Goal: Task Accomplishment & Management: Manage account settings

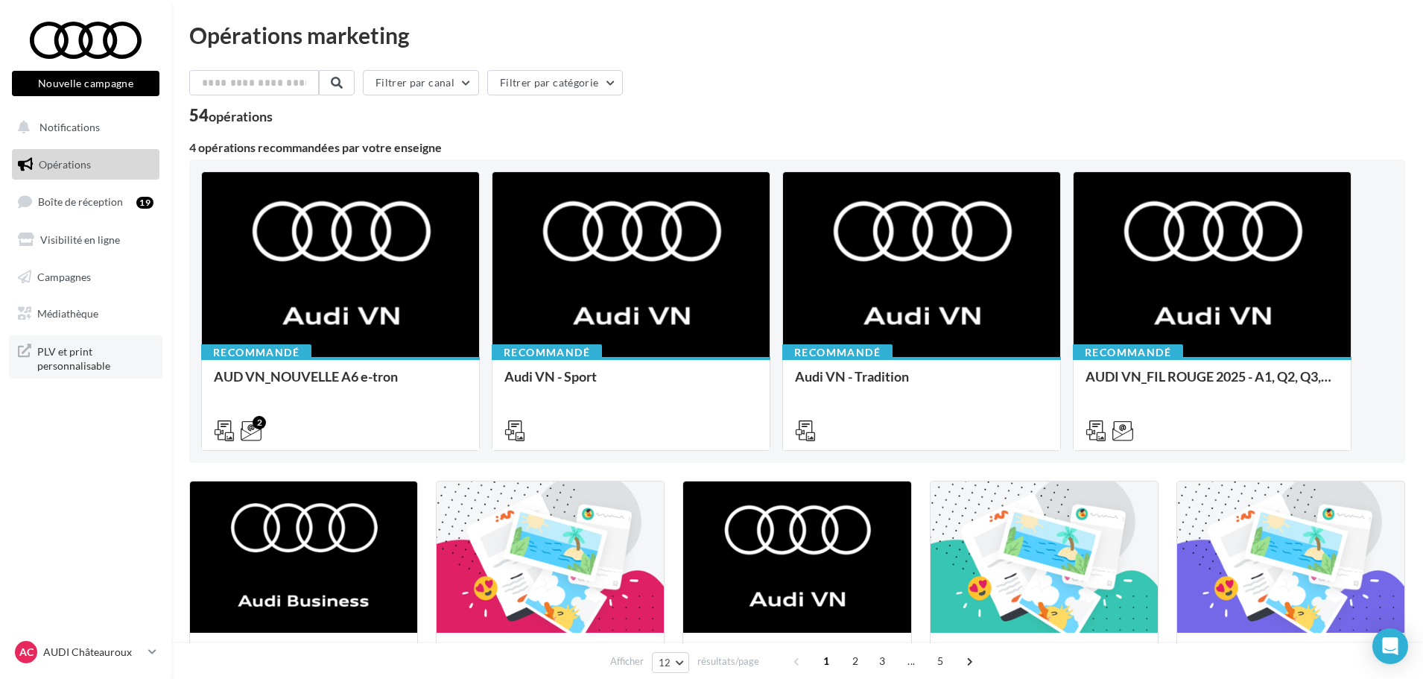
click at [77, 348] on span "PLV et print personnalisable" at bounding box center [95, 357] width 116 height 32
click at [84, 651] on p "AUDI Châteauroux" at bounding box center [92, 651] width 99 height 15
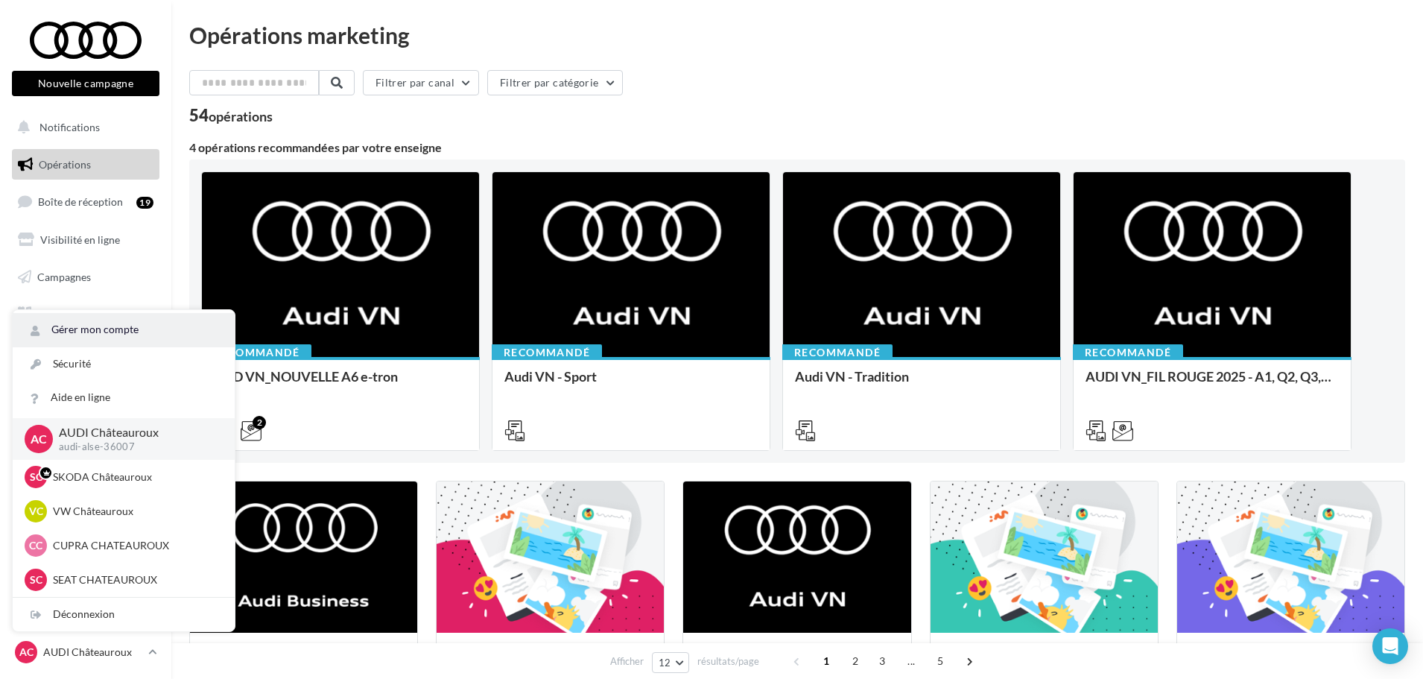
click at [91, 330] on link "Gérer mon compte" at bounding box center [124, 330] width 222 height 34
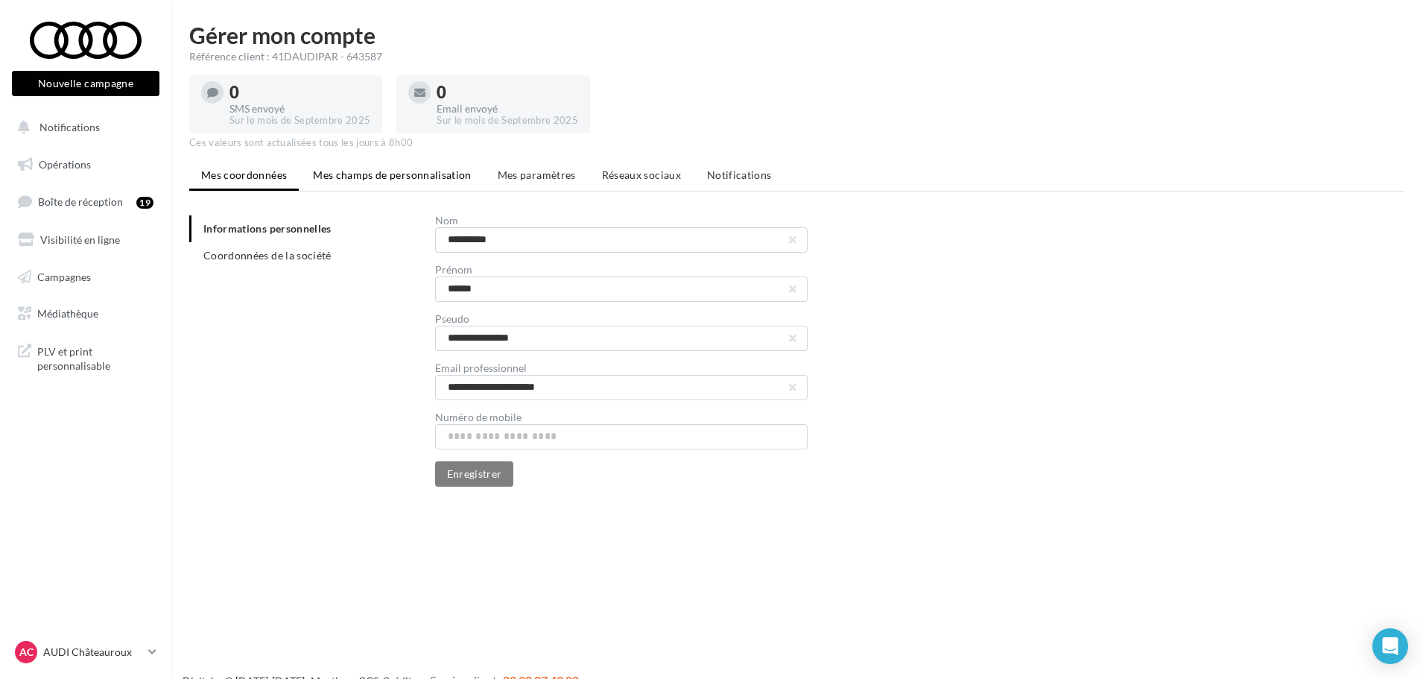
click at [408, 181] on li "Mes champs de personnalisation" at bounding box center [392, 175] width 183 height 27
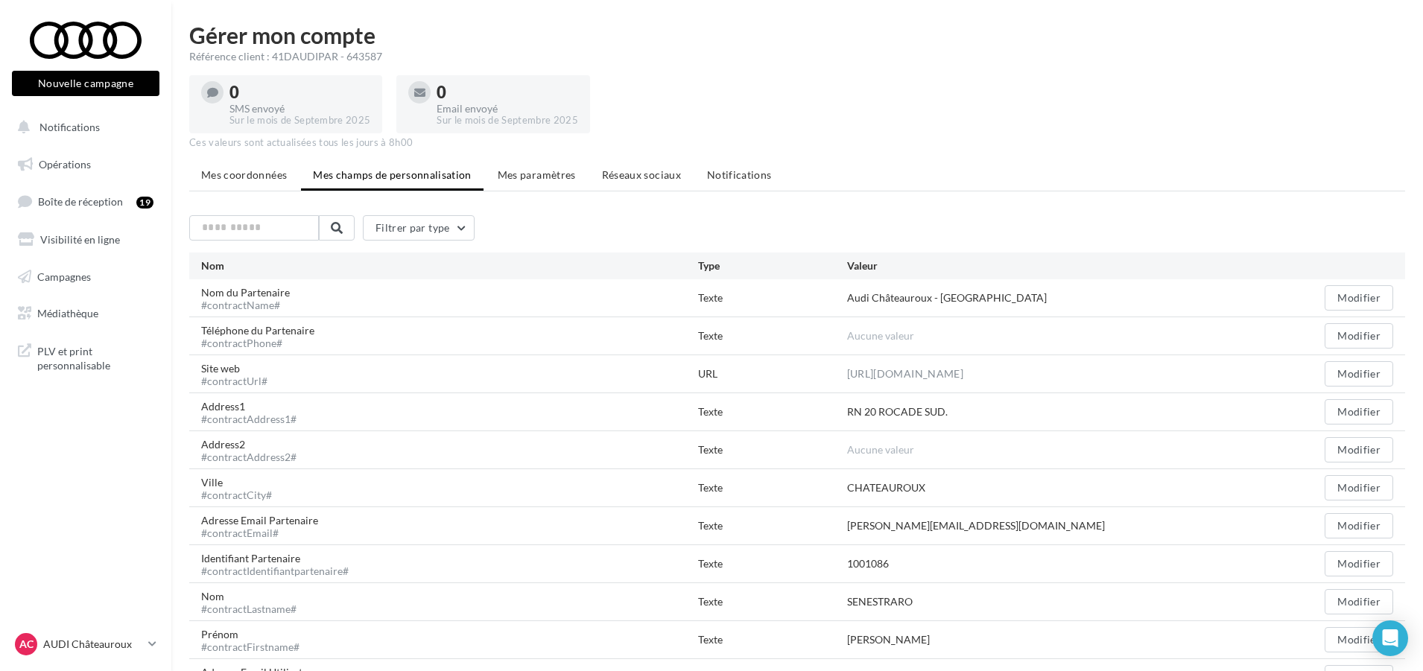
click at [215, 180] on span "Mes coordonnées" at bounding box center [244, 174] width 86 height 13
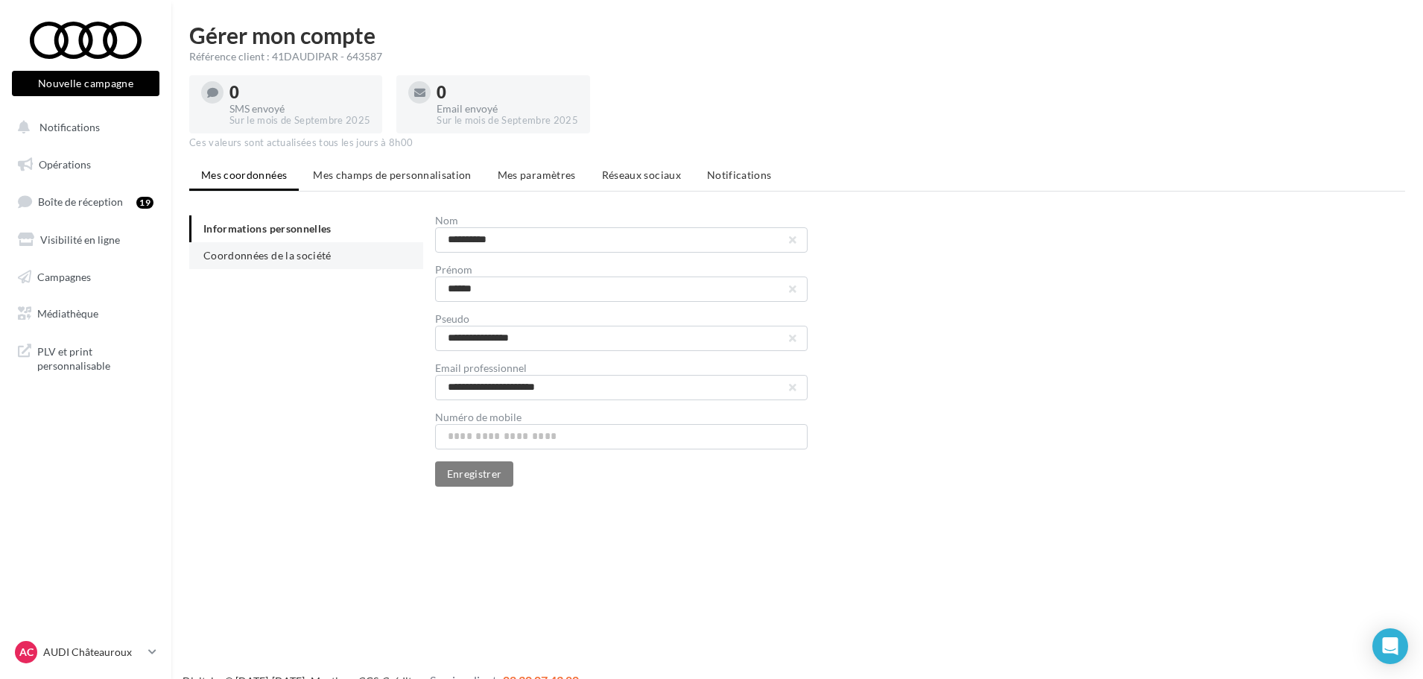
click at [271, 261] on span "Coordonnées de la société" at bounding box center [267, 255] width 128 height 13
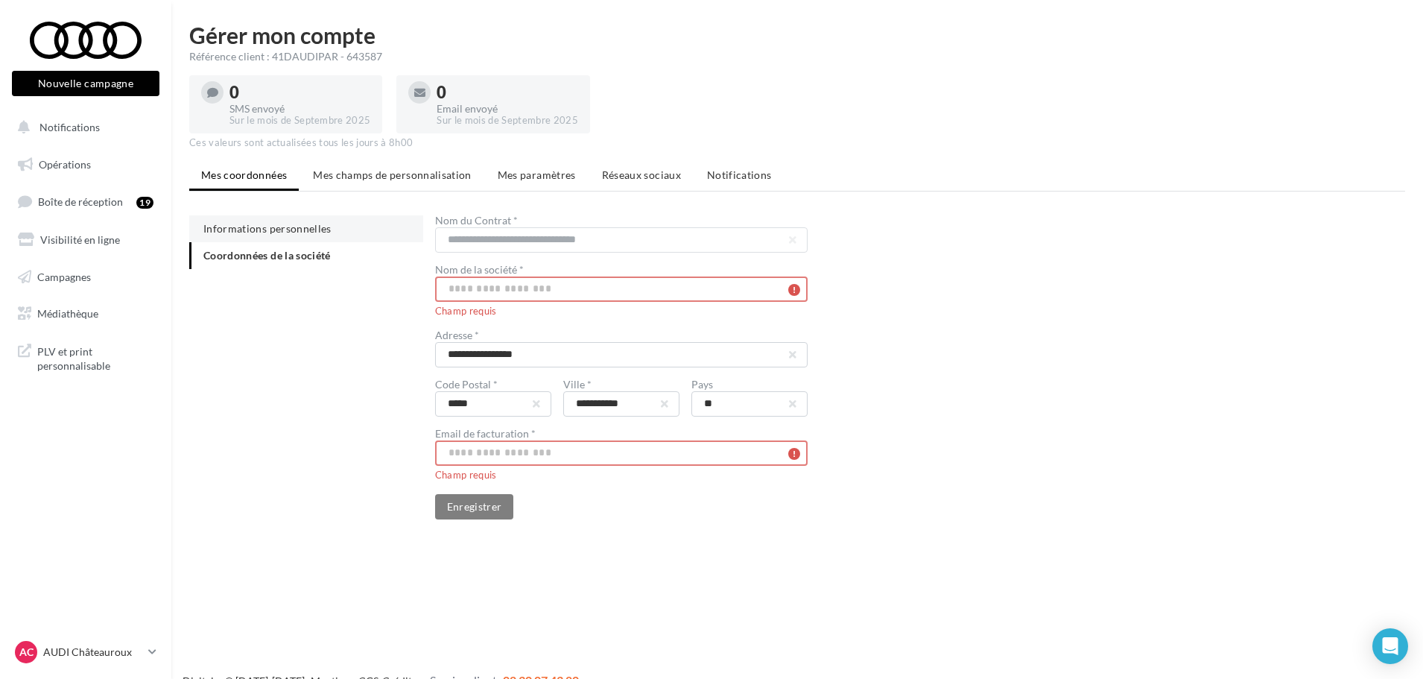
click at [282, 219] on li "Informations personnelles" at bounding box center [306, 228] width 234 height 27
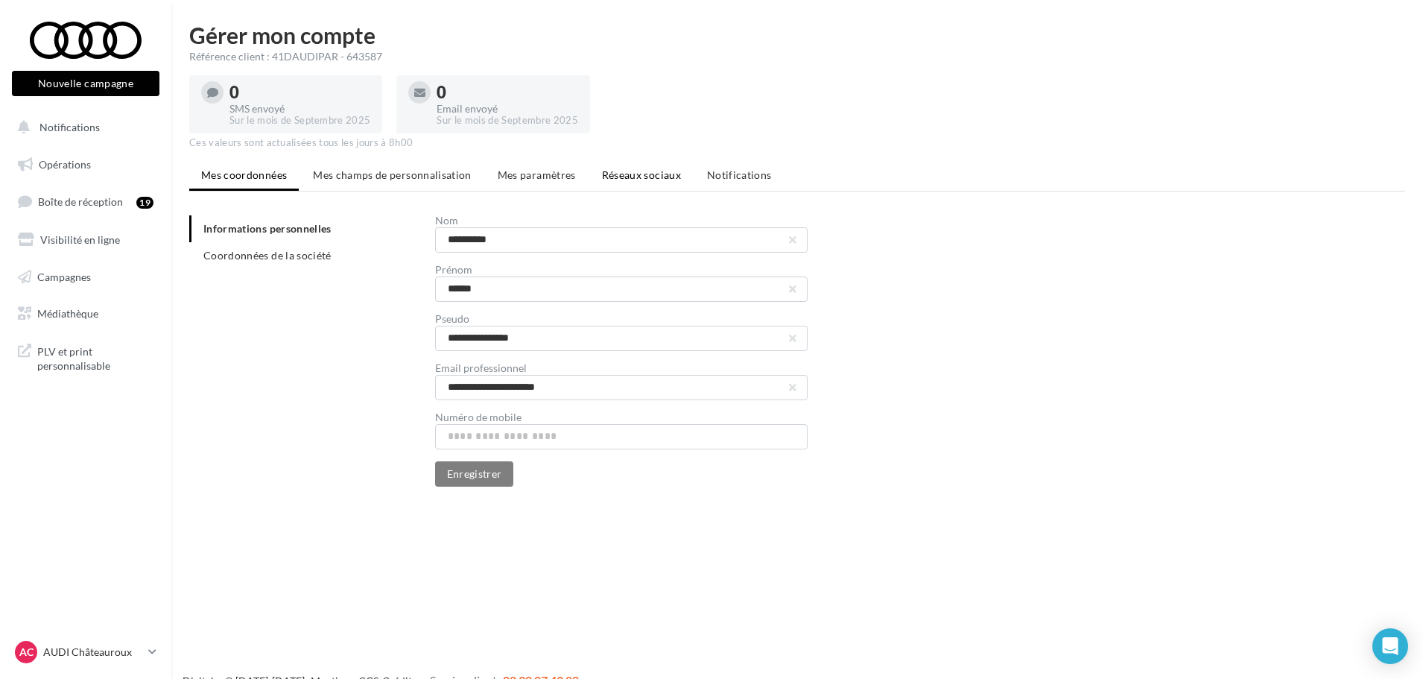
click at [638, 177] on span "Réseaux sociaux" at bounding box center [641, 174] width 79 height 13
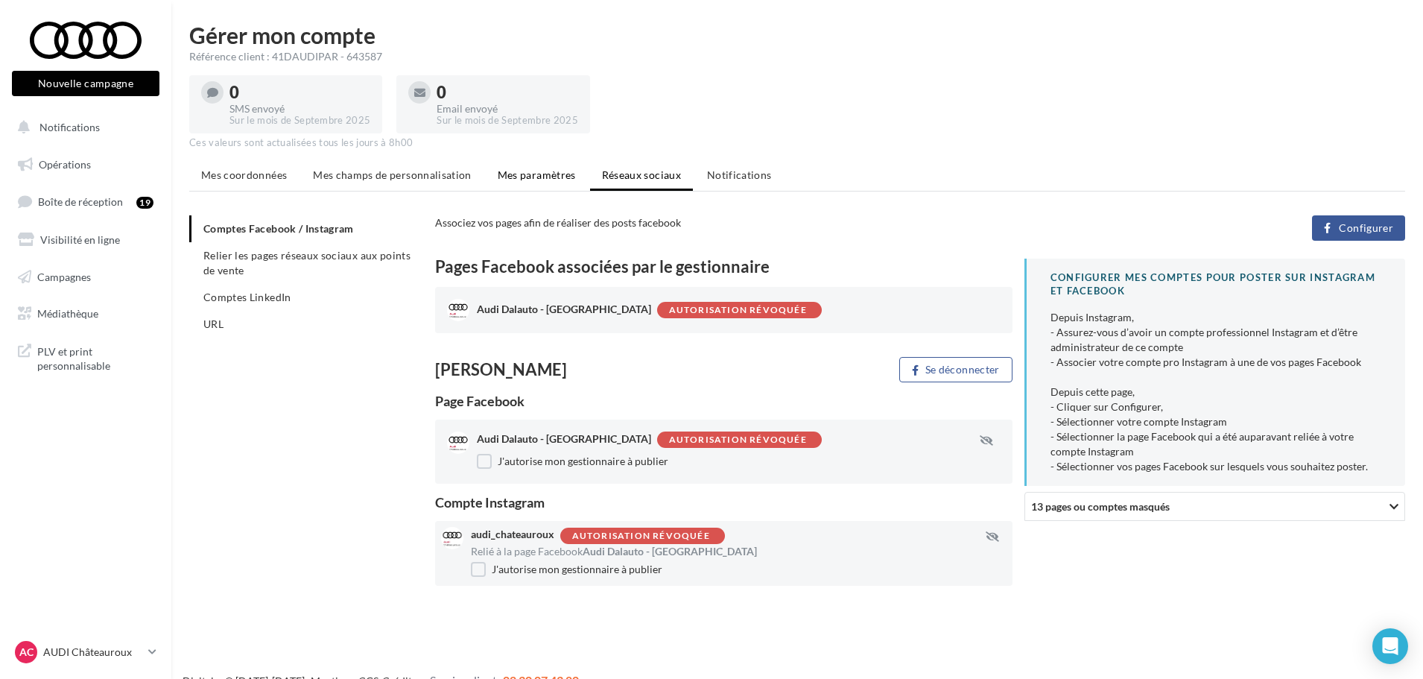
click at [526, 180] on span "Mes paramètres" at bounding box center [537, 174] width 78 height 13
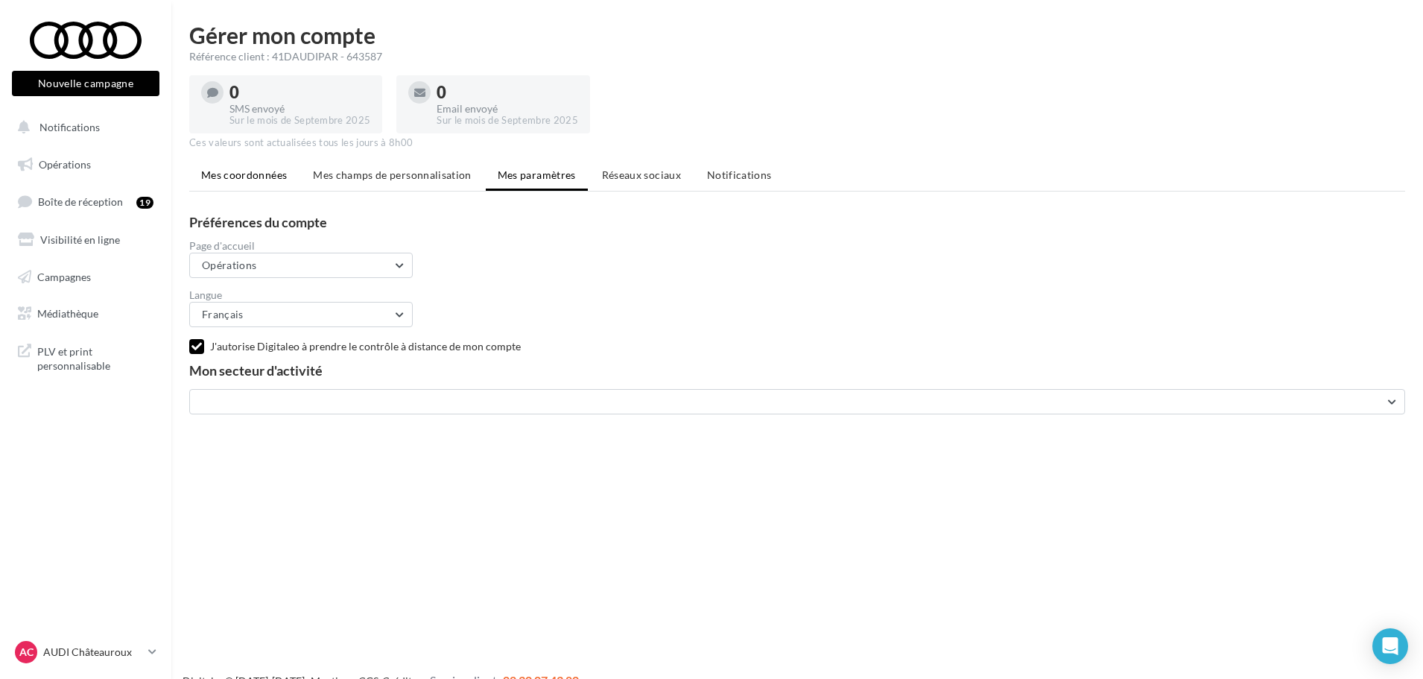
click at [250, 185] on li "Mes coordonnées" at bounding box center [244, 175] width 110 height 27
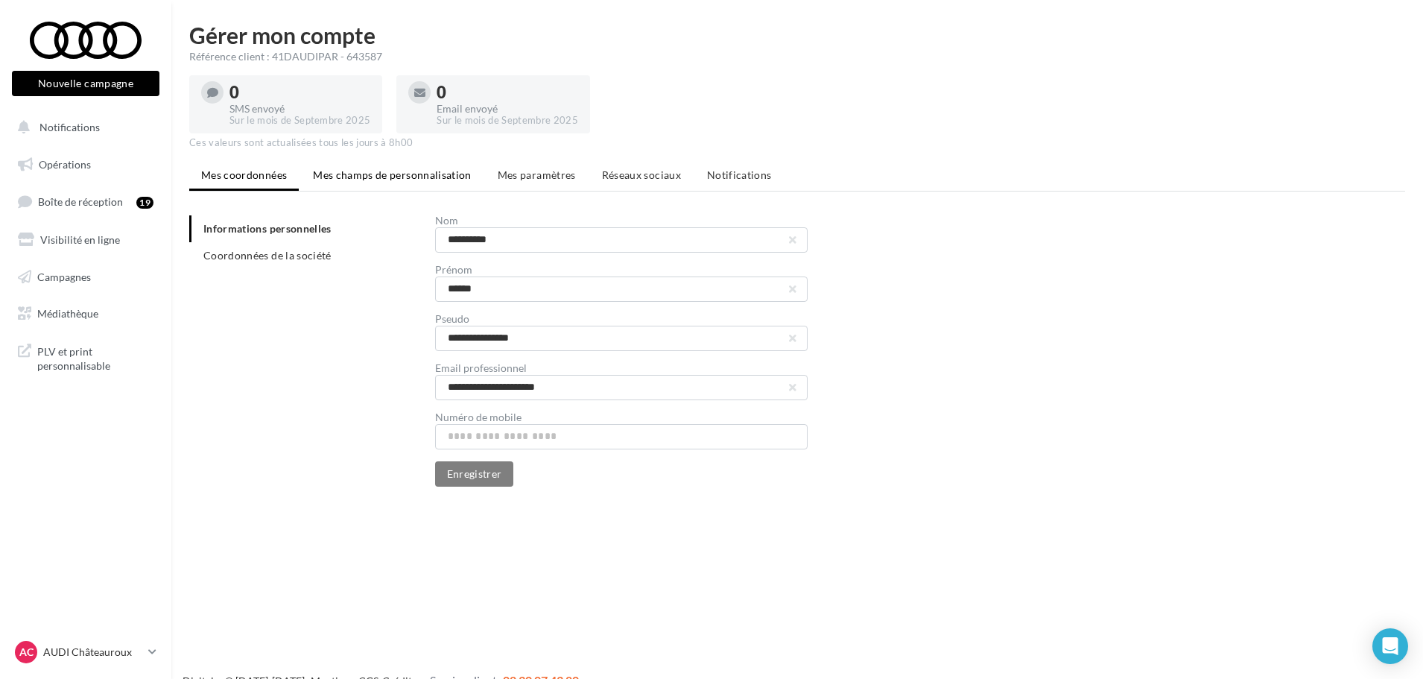
click at [394, 186] on li "Mes champs de personnalisation" at bounding box center [392, 175] width 183 height 27
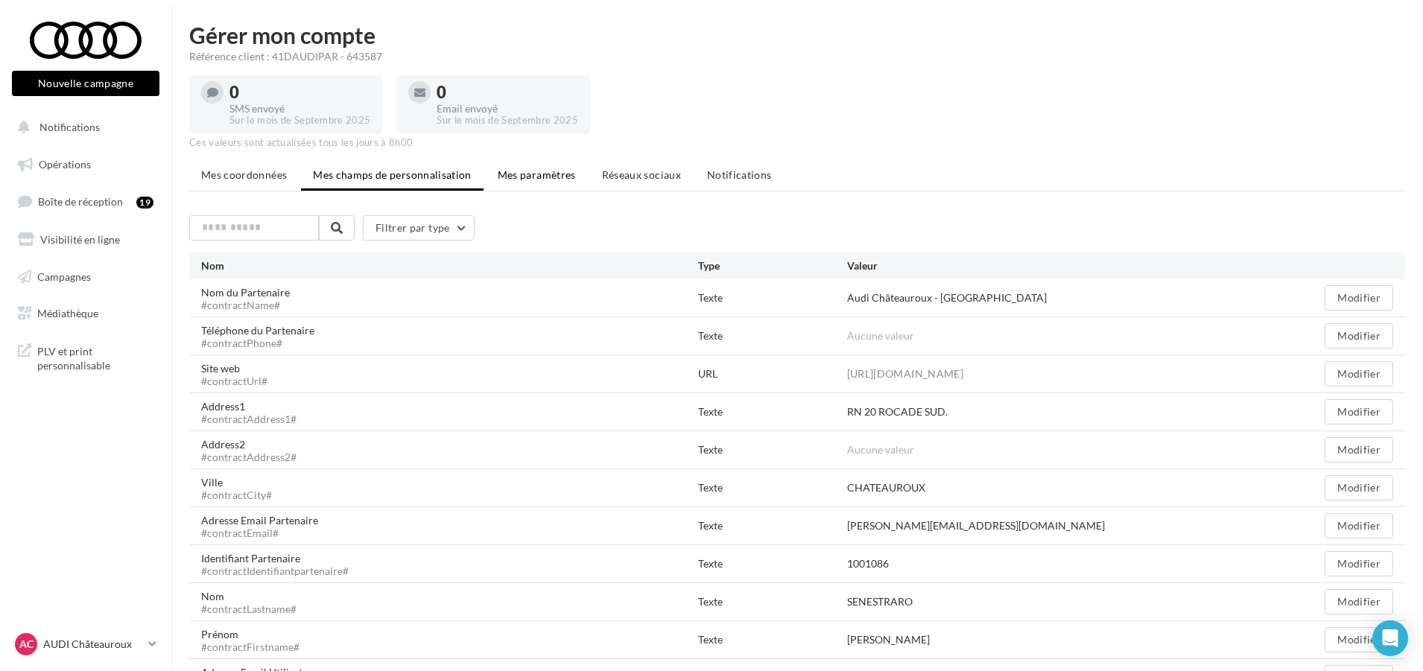
click at [535, 175] on span "Mes paramètres" at bounding box center [537, 174] width 78 height 13
